Goal: Find specific page/section: Find specific page/section

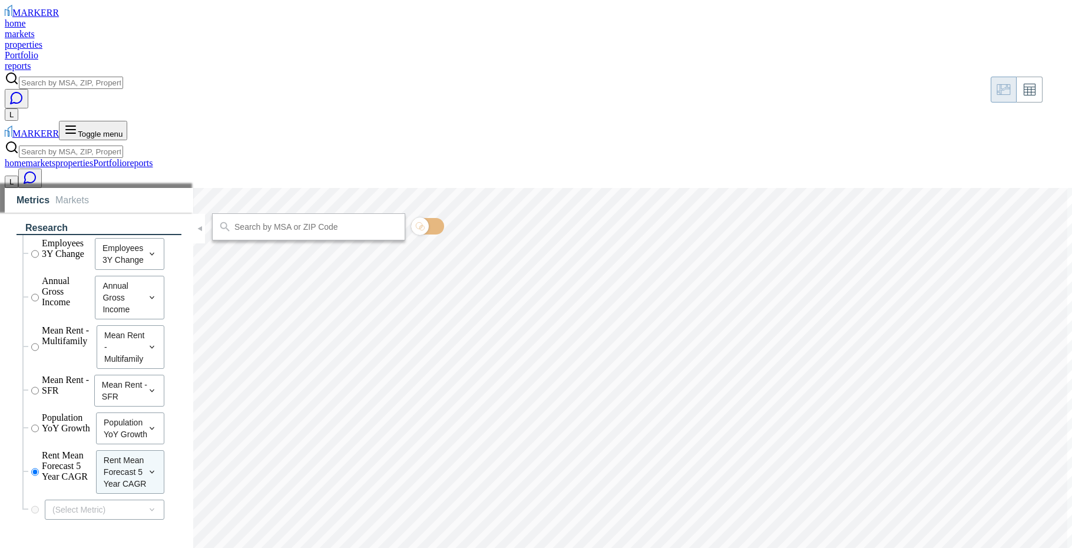
click at [291, 221] on input "text" at bounding box center [315, 226] width 165 height 11
click at [311, 221] on input "summer villa apartments" at bounding box center [300, 226] width 165 height 11
type input "boca raton"
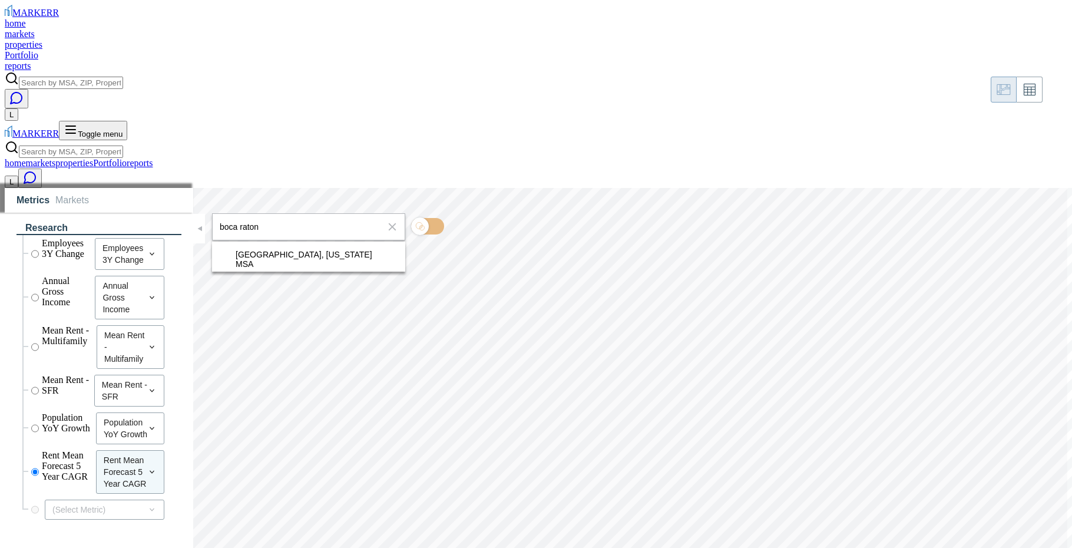
click at [253, 250] on div "[GEOGRAPHIC_DATA], [US_STATE]" at bounding box center [321, 254] width 170 height 9
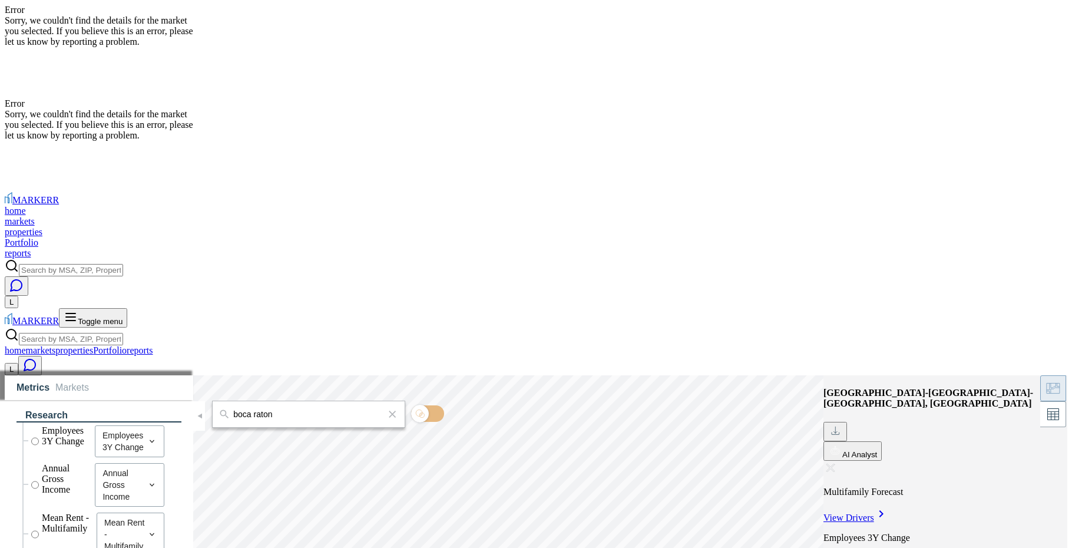
click at [196, 5] on div at bounding box center [100, 5] width 191 height 0
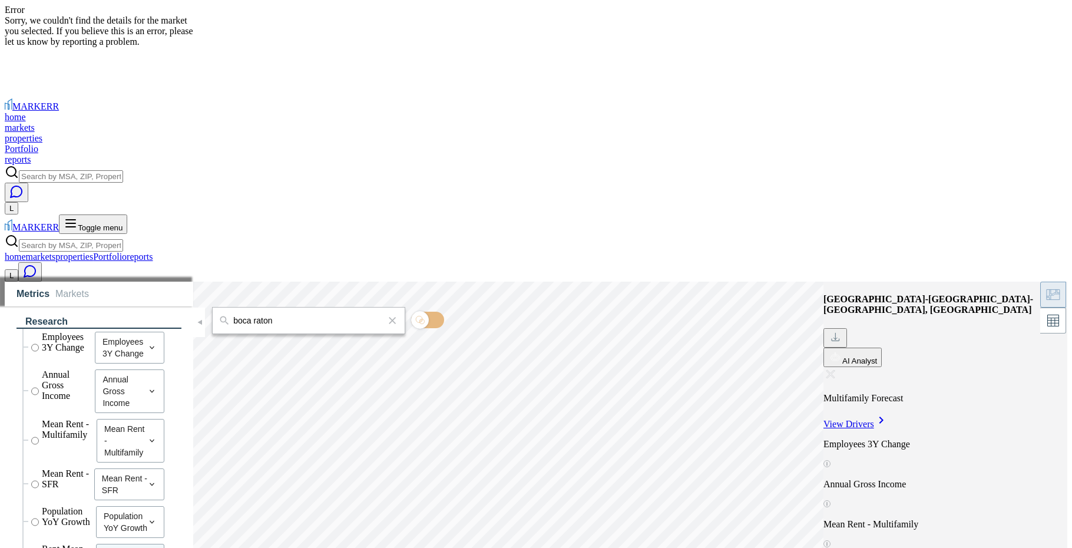
click at [196, 5] on div at bounding box center [100, 5] width 191 height 0
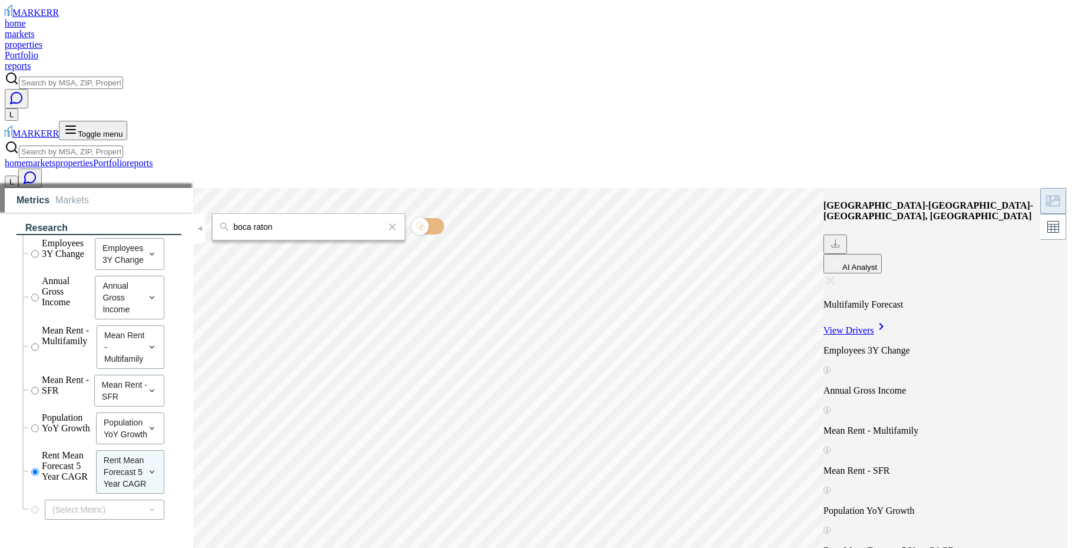
click at [1047, 21] on html "MARKERR home markets properties Portfolio reports Search by MSA, ZIP, Property …" at bounding box center [536, 343] width 1072 height 686
